Goal: Book appointment/travel/reservation

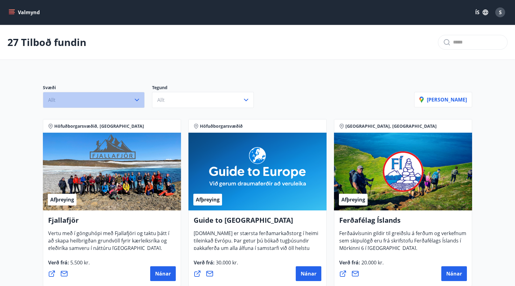
click at [113, 100] on button "Allt" at bounding box center [94, 100] width 102 height 16
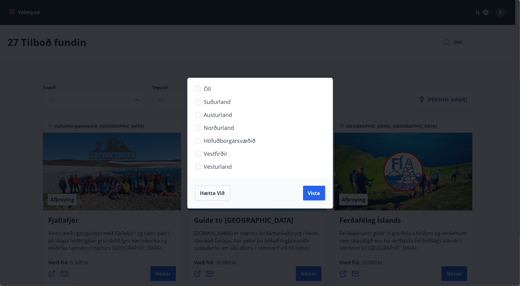
click at [226, 143] on span "Höfuðborgarsvæðið" at bounding box center [230, 141] width 52 height 8
click at [320, 193] on span "Vista" at bounding box center [314, 193] width 12 height 7
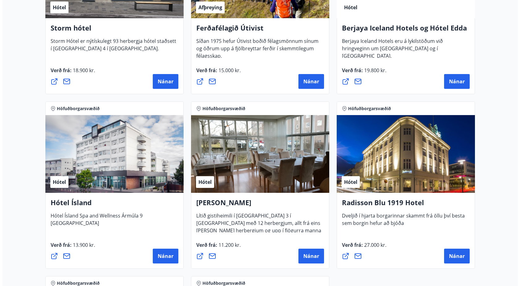
scroll to position [404, 0]
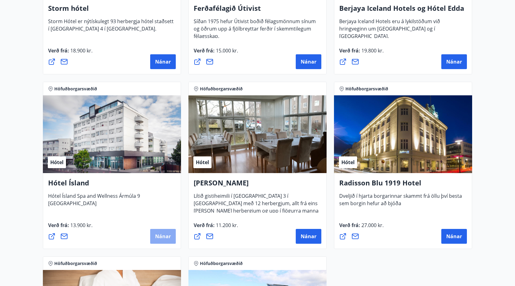
drag, startPoint x: 158, startPoint y: 237, endPoint x: 156, endPoint y: 234, distance: 3.3
click at [156, 234] on span "Nánar" at bounding box center [163, 236] width 16 height 7
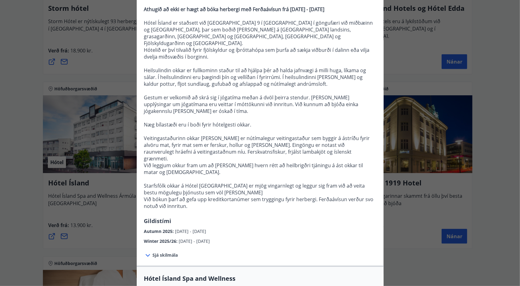
scroll to position [75, 0]
click at [160, 252] on span "Sjá skilmála" at bounding box center [165, 255] width 25 height 6
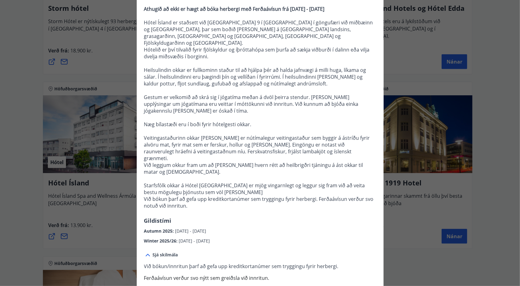
click at [160, 252] on span "Sjá skilmála" at bounding box center [165, 255] width 25 height 6
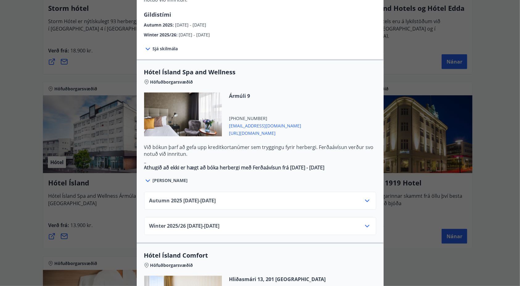
scroll to position [281, 0]
click at [264, 197] on div "Autumn 2025 01.10.25 - 28.10.25" at bounding box center [259, 203] width 221 height 12
click at [363, 197] on icon at bounding box center [366, 200] width 7 height 7
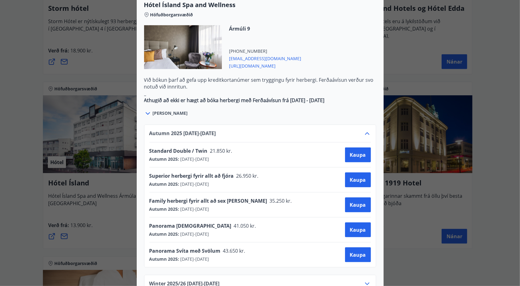
scroll to position [349, 0]
click at [364, 130] on icon at bounding box center [366, 133] width 7 height 7
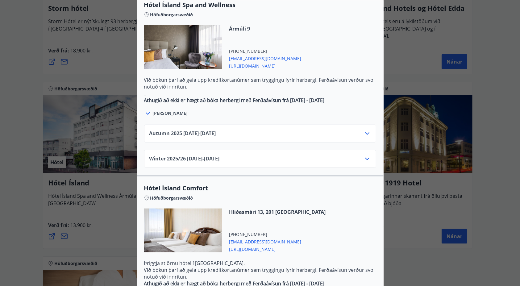
click at [363, 155] on icon at bounding box center [366, 158] width 7 height 7
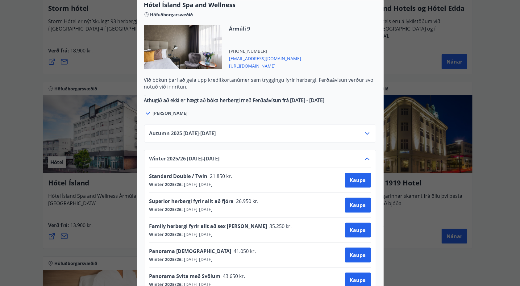
click at [360, 155] on div "Winter 2025/26 02.01.26 - 30.04.26" at bounding box center [259, 161] width 221 height 12
click at [366, 155] on icon at bounding box center [366, 158] width 7 height 7
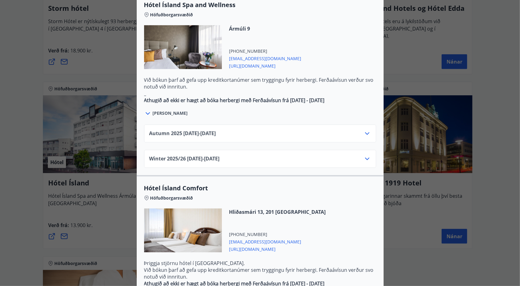
click at [364, 130] on icon at bounding box center [366, 133] width 7 height 7
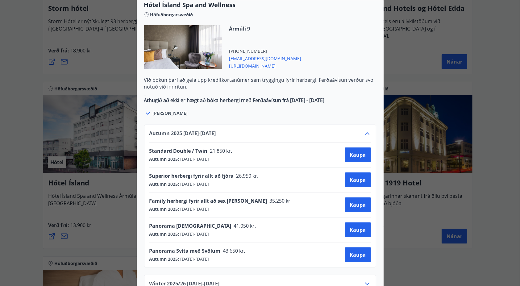
click at [365, 130] on icon at bounding box center [366, 133] width 7 height 7
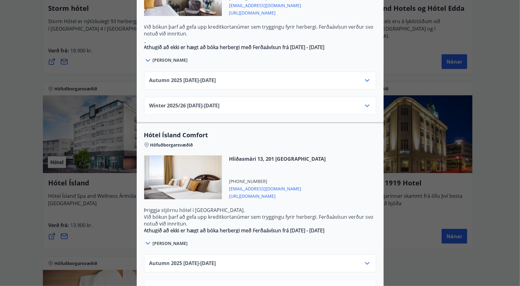
scroll to position [404, 0]
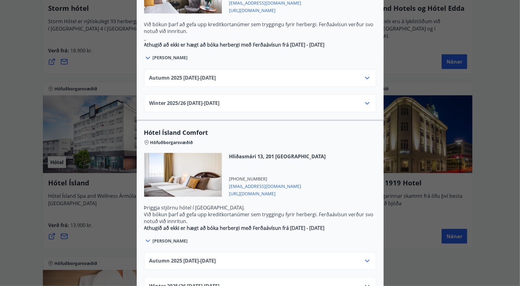
click at [158, 238] on span "Sjá meira" at bounding box center [170, 241] width 35 height 6
click at [146, 240] on icon at bounding box center [148, 241] width 4 height 2
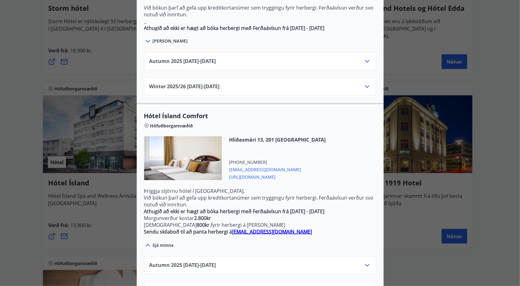
scroll to position [425, 0]
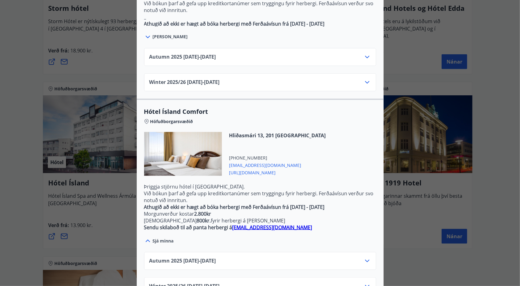
click at [367, 257] on icon at bounding box center [366, 260] width 7 height 7
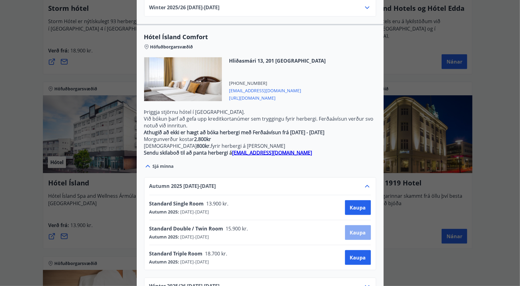
click at [352, 225] on button "Kaupa" at bounding box center [358, 232] width 26 height 15
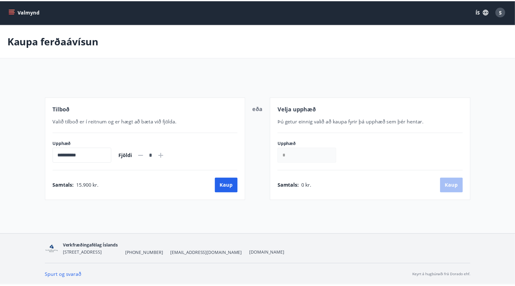
scroll to position [1, 0]
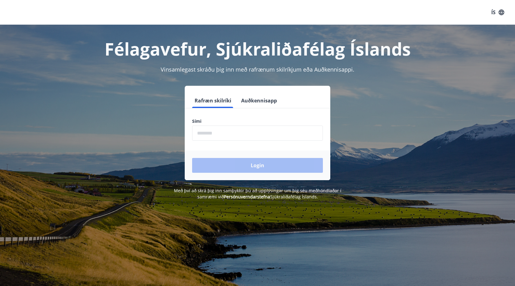
click at [210, 131] on input "phone" at bounding box center [257, 133] width 131 height 15
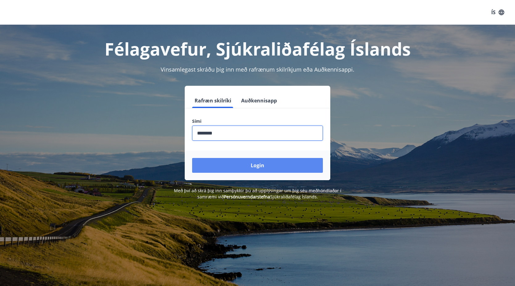
type input "********"
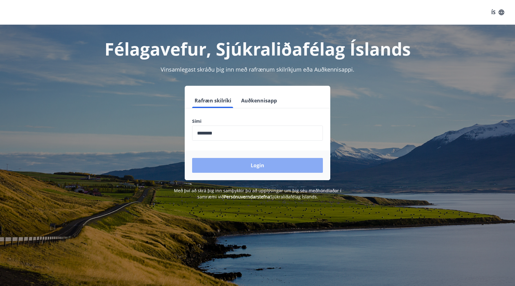
click at [274, 166] on button "Login" at bounding box center [257, 165] width 131 height 15
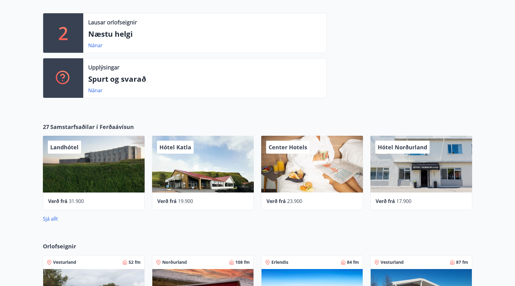
scroll to position [185, 0]
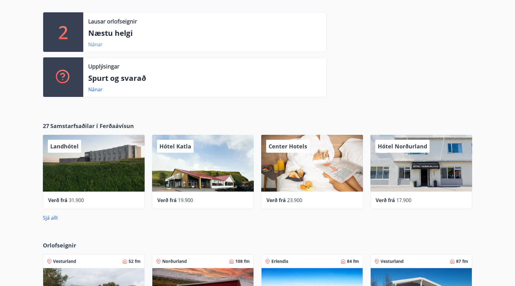
click at [93, 47] on link "Nánar" at bounding box center [95, 44] width 14 height 7
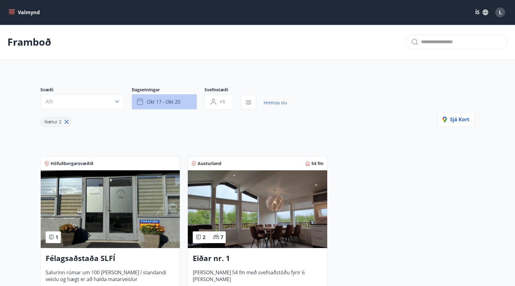
click at [170, 105] on span "okt 17 - okt 20" at bounding box center [164, 101] width 34 height 7
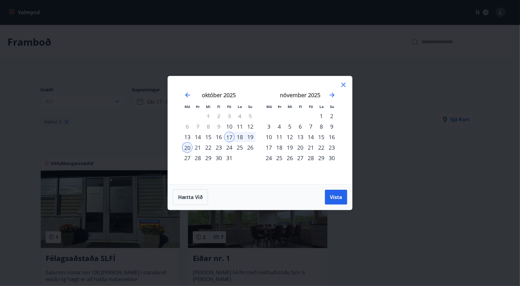
click at [309, 126] on div "7" at bounding box center [310, 126] width 10 height 10
click at [332, 127] on div "9" at bounding box center [331, 126] width 10 height 10
click at [336, 199] on span "Vista" at bounding box center [336, 197] width 12 height 7
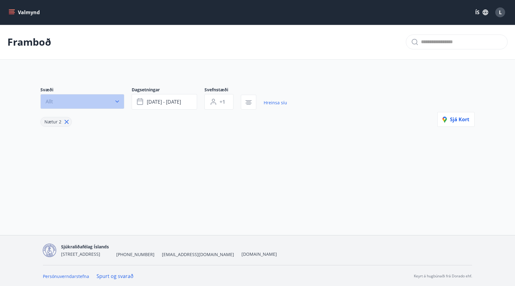
click at [80, 99] on button "Allt" at bounding box center [82, 101] width 84 height 15
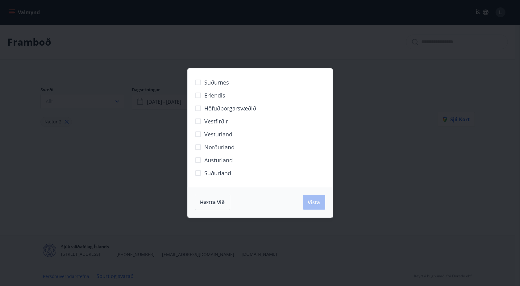
click at [238, 111] on span "Höfuðborgarsvæðið" at bounding box center [231, 108] width 52 height 8
click at [316, 207] on button "Vista" at bounding box center [314, 202] width 22 height 15
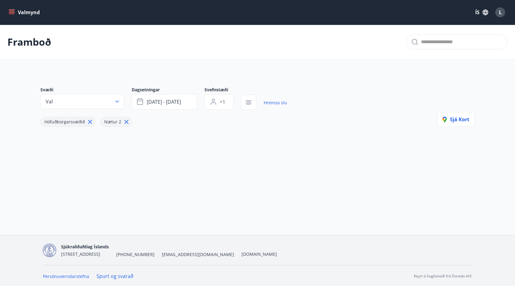
scroll to position [1, 0]
click at [27, 5] on div "Valmynd ÍS L" at bounding box center [257, 12] width 515 height 25
click at [26, 11] on button "Valmynd" at bounding box center [24, 12] width 35 height 11
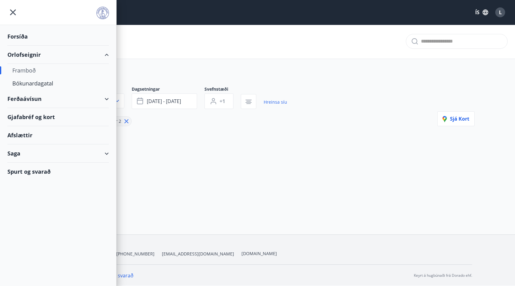
click at [103, 97] on div "Ferðaávísun" at bounding box center [57, 99] width 101 height 18
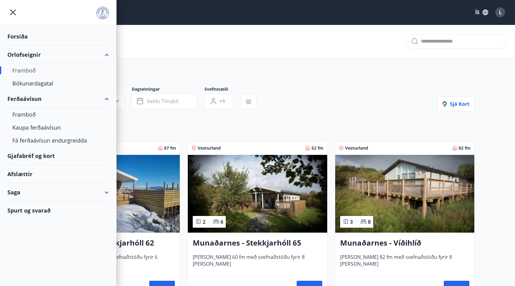
type input "*"
click at [54, 126] on div "Kaupa ferðaávísun" at bounding box center [58, 127] width 92 height 13
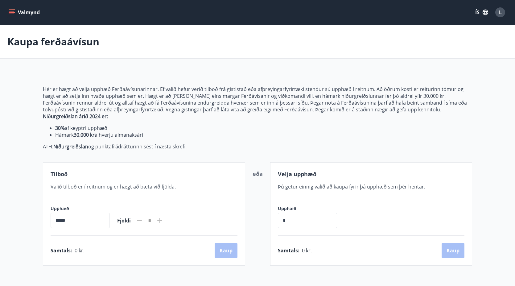
click at [11, 9] on button "Valmynd" at bounding box center [24, 12] width 35 height 11
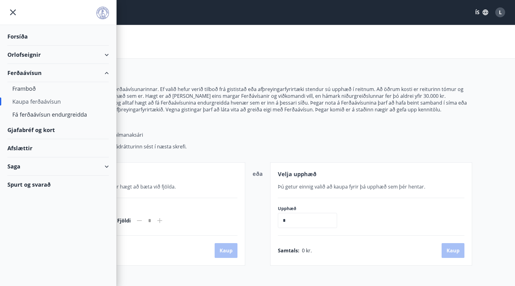
click at [102, 72] on div "Ferðaávísun" at bounding box center [57, 73] width 101 height 18
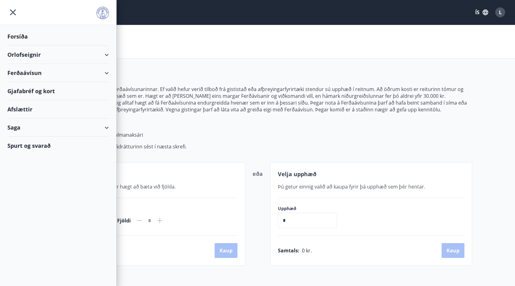
click at [26, 108] on div "Afslættir" at bounding box center [57, 109] width 101 height 18
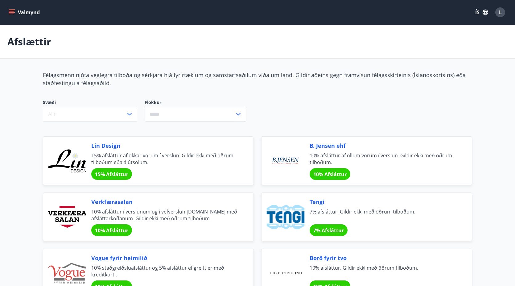
drag, startPoint x: 9, startPoint y: 2, endPoint x: 10, endPoint y: 11, distance: 9.3
click at [10, 11] on div "Valmynd ÍS L" at bounding box center [257, 12] width 515 height 25
click at [10, 11] on icon "menu" at bounding box center [12, 11] width 6 height 1
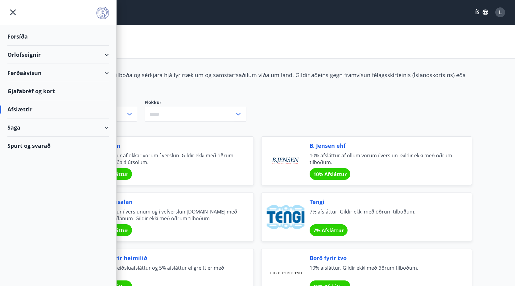
click at [96, 55] on div "Orlofseignir" at bounding box center [57, 55] width 101 height 18
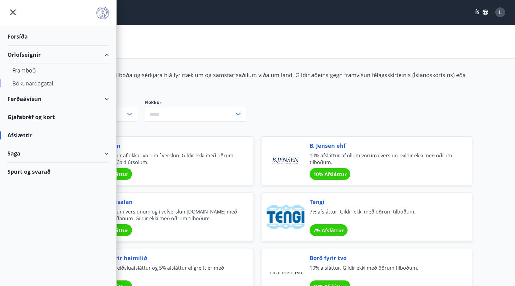
click at [35, 81] on div "Bókunardagatal" at bounding box center [58, 83] width 92 height 13
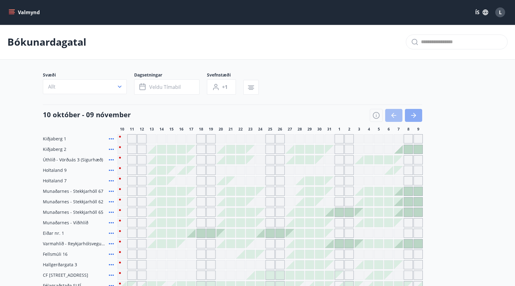
click at [415, 111] on button "button" at bounding box center [413, 115] width 17 height 13
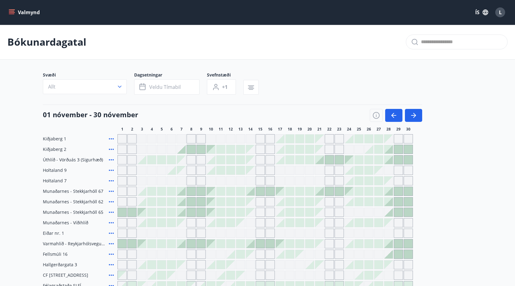
click at [183, 150] on div at bounding box center [181, 149] width 9 height 9
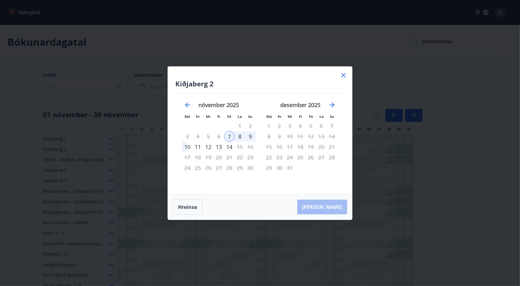
click at [345, 76] on icon at bounding box center [343, 75] width 7 height 7
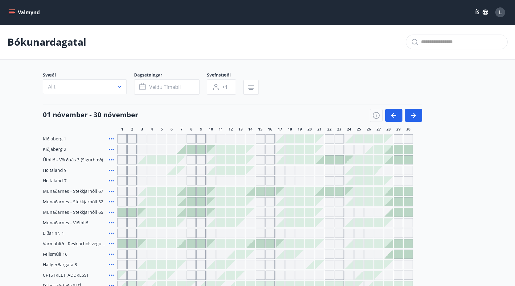
click at [182, 193] on div at bounding box center [181, 191] width 9 height 9
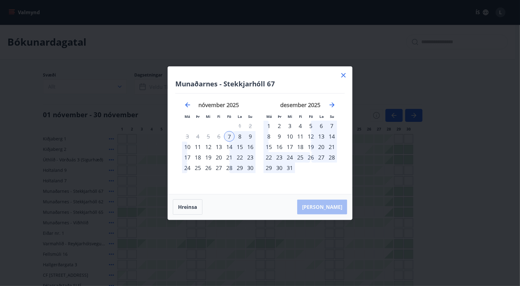
click at [231, 136] on div "7" at bounding box center [229, 136] width 10 height 10
click at [252, 137] on div "9" at bounding box center [250, 136] width 10 height 10
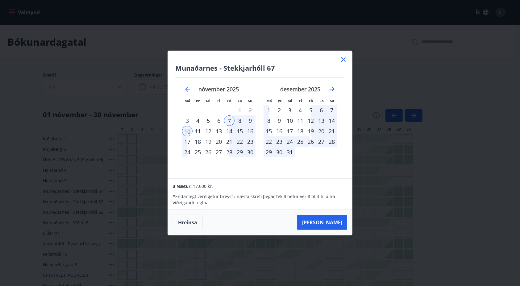
click at [251, 120] on div "9" at bounding box center [250, 120] width 10 height 10
click at [342, 55] on div "Munaðarnes - Stekkjarhóll 67 Má Þr Mi Fi Fö La Su Má Þr Mi Fi Fö La Su [DATE] 1…" at bounding box center [260, 114] width 184 height 127
click at [344, 59] on icon at bounding box center [343, 59] width 7 height 7
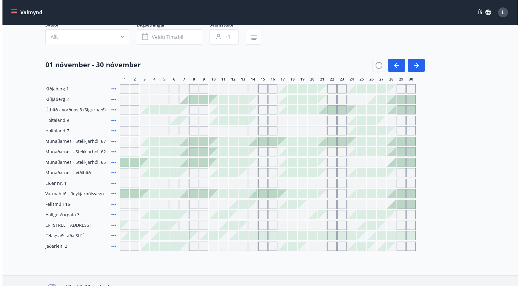
scroll to position [40, 0]
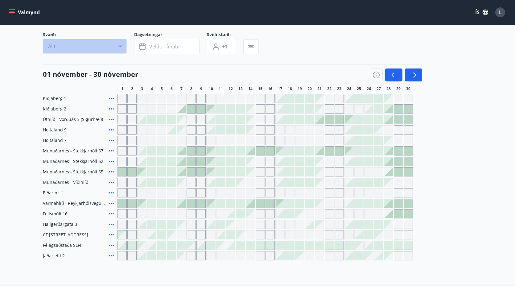
click at [108, 45] on button "Allt" at bounding box center [85, 46] width 84 height 15
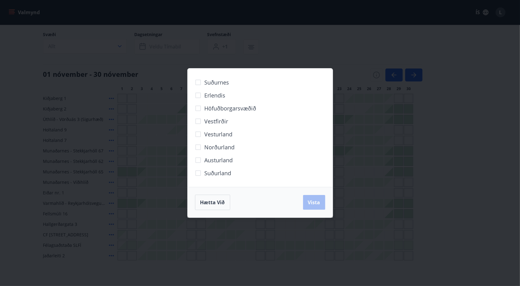
click at [238, 110] on span "Höfuðborgarsvæðið" at bounding box center [231, 108] width 52 height 8
click at [318, 205] on span "Vista" at bounding box center [314, 202] width 12 height 7
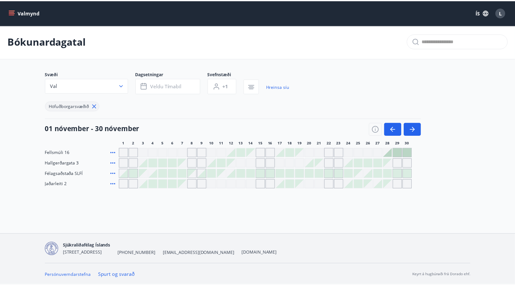
scroll to position [1, 0]
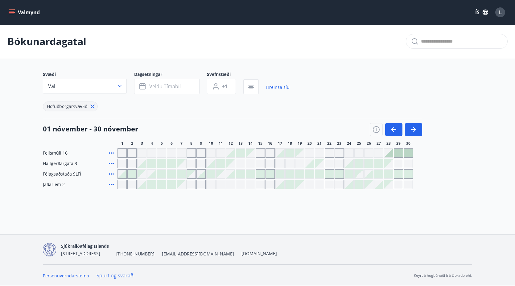
click at [190, 185] on div "Gráir dagar eru ekki bókanlegir" at bounding box center [191, 184] width 9 height 9
click at [198, 185] on div "Gráir dagar eru ekki bókanlegir" at bounding box center [200, 184] width 9 height 9
click at [229, 110] on div "Höfuðborgarsvæðið" at bounding box center [166, 102] width 247 height 17
click at [17, 144] on main "Bókunardagatal Svæði Val Dagsetningar Veldu tímabil Svefnstæði +1 Hreinsa síu H…" at bounding box center [257, 106] width 515 height 165
